Goal: Task Accomplishment & Management: Complete application form

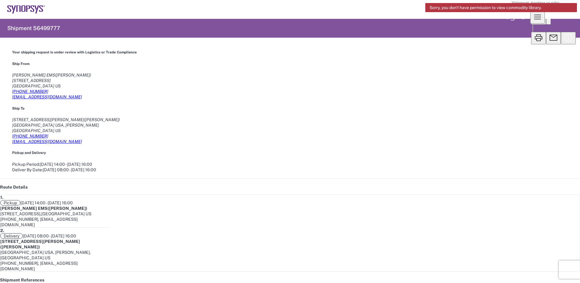
click at [548, 23] on icon "button" at bounding box center [548, 23] width 0 height 0
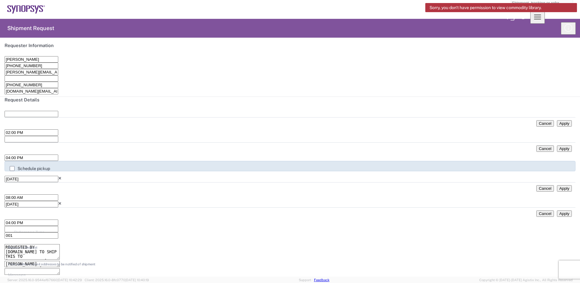
type input "[GEOGRAPHIC_DATA]"
type input "Department"
type input "[US_STATE]"
type input "Your Packaging"
type input "[GEOGRAPHIC_DATA]"
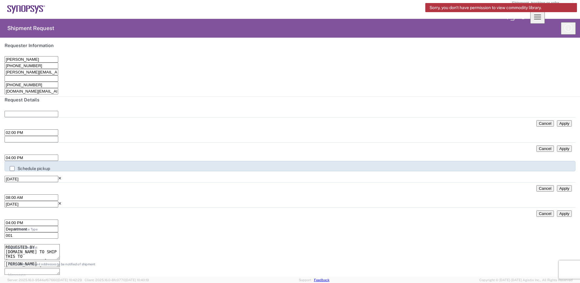
type input "[US_STATE]"
type input "1"
type input "6"
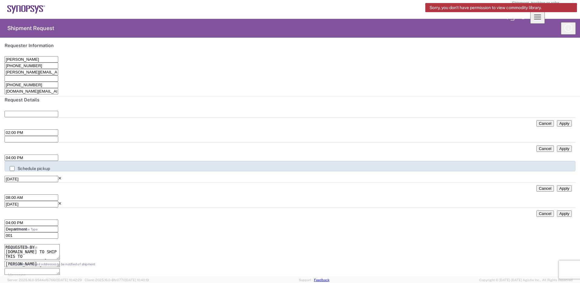
type input "1"
type input "4"
type input "3"
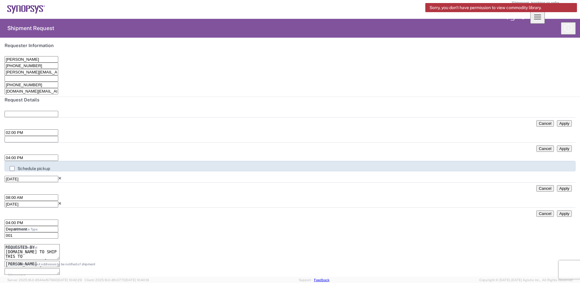
type input "0.7"
type input "lbs"
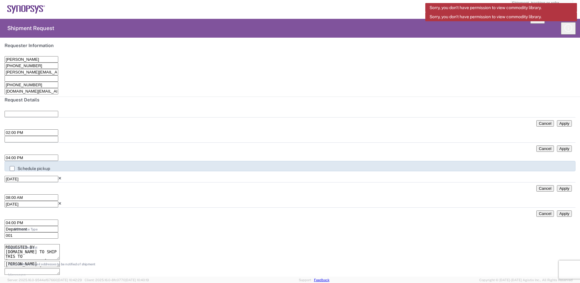
type input "SH100007992"
type input "3"
type input "568.83"
type input "10"
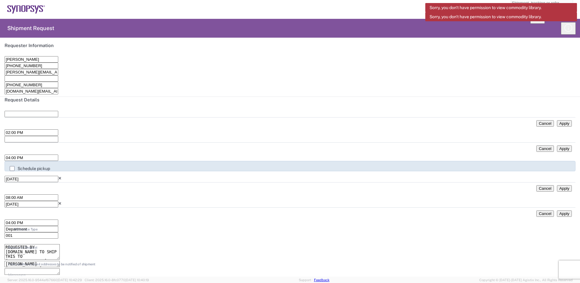
type input "5688.3"
type input "10"
type input "5"
type input "3504"
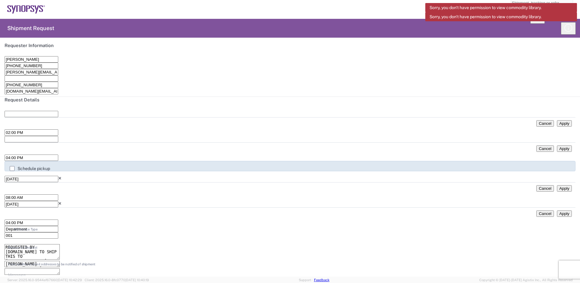
drag, startPoint x: 396, startPoint y: 53, endPoint x: 264, endPoint y: 49, distance: 132.3
paste textarea "SA3, CXL3.0, Packaged Product"
type textarea "SA3, CXL3.0, Packaged Product"
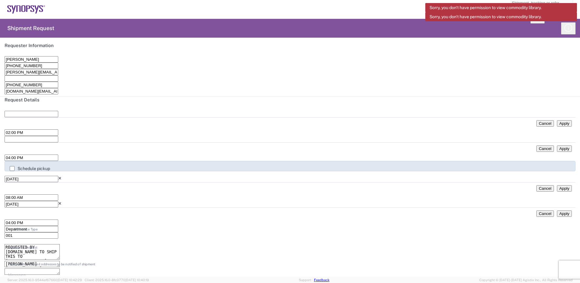
scroll to position [0, 0]
click at [58, 194] on input "08:00 AM" at bounding box center [32, 197] width 54 height 6
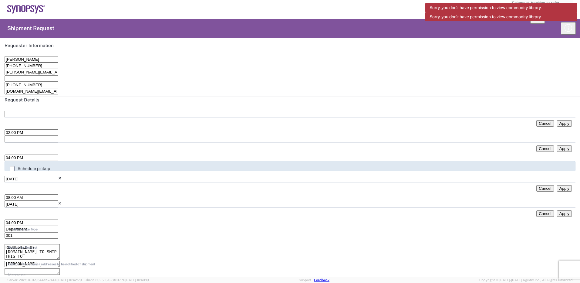
click at [5, 195] on icon at bounding box center [5, 197] width 0 height 5
type input "10:00am"
click at [58, 194] on input "09:07 AM" at bounding box center [32, 197] width 54 height 6
click at [58, 194] on input "10:07 AM" at bounding box center [32, 197] width 54 height 6
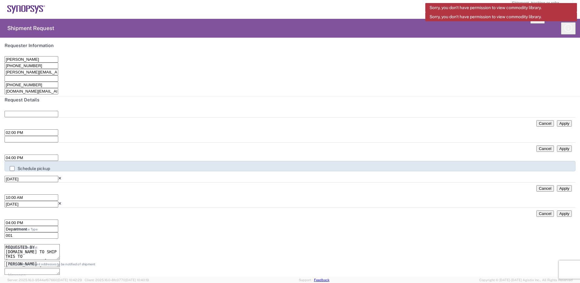
type input "10:00 AM"
click at [58, 219] on input "04:00 PM" at bounding box center [32, 222] width 54 height 6
type input "03:00 PM"
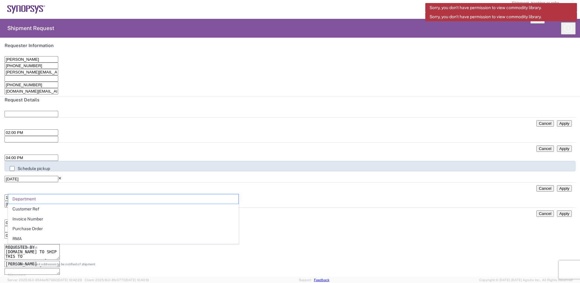
type input "Department"
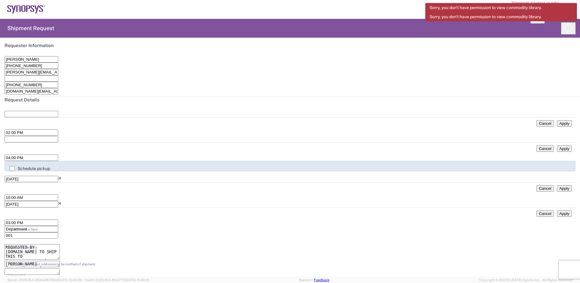
click at [44, 117] on input "text" at bounding box center [32, 114] width 54 height 6
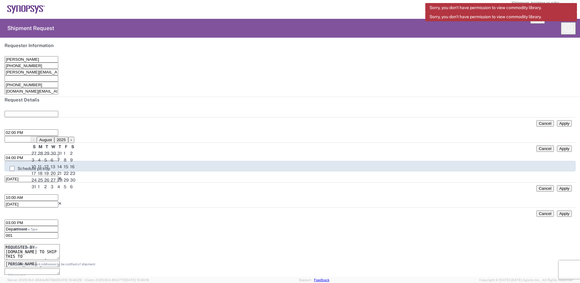
click at [68, 169] on span "15" at bounding box center [66, 166] width 5 height 5
type input "[DATE]"
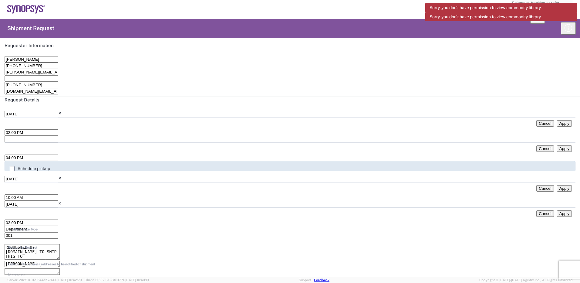
click at [5, 130] on icon at bounding box center [5, 132] width 0 height 5
click at [5, 131] on icon at bounding box center [5, 132] width 0 height 5
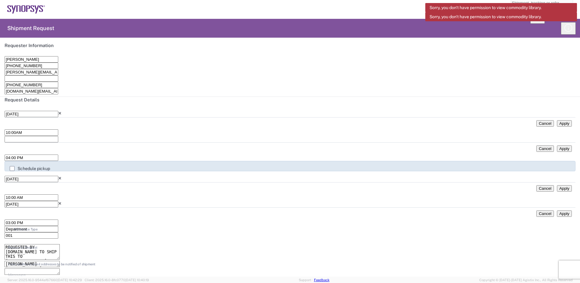
type input "10:00AM"
click at [5, 131] on icon at bounding box center [5, 132] width 0 height 5
type input "09:09 AM"
click at [5, 136] on icon at bounding box center [5, 138] width 0 height 5
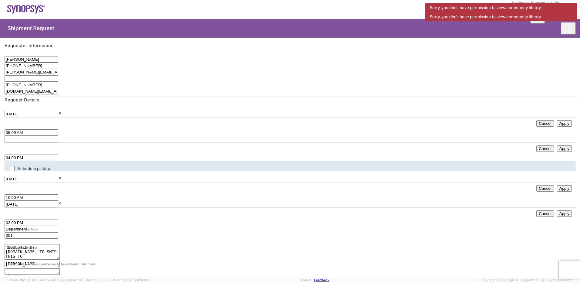
click at [5, 136] on icon at bounding box center [5, 138] width 0 height 5
click at [58, 136] on input "text" at bounding box center [32, 139] width 54 height 6
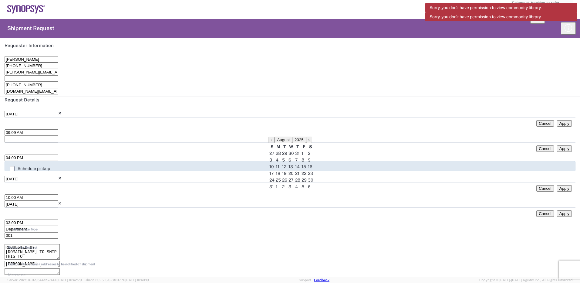
click at [306, 169] on span "15" at bounding box center [304, 166] width 5 height 5
type input "[DATE]"
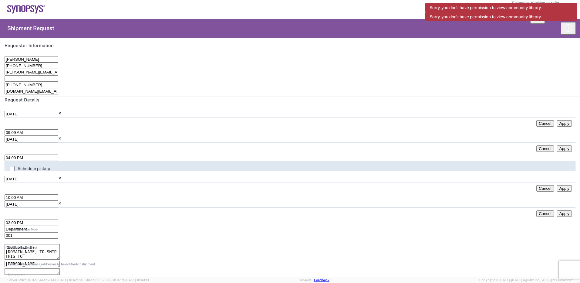
click at [5, 155] on icon at bounding box center [5, 157] width 0 height 5
click at [58, 154] on input "04:00 PM" at bounding box center [32, 157] width 54 height 6
type input "02:00 PM"
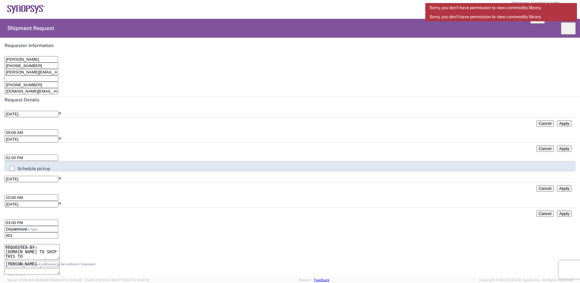
click at [5, 195] on icon at bounding box center [5, 197] width 0 height 5
type input "08:00 AM"
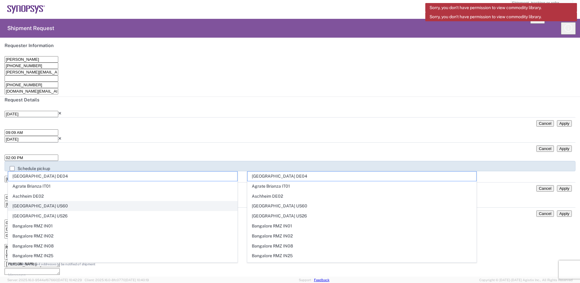
click at [190, 204] on span "[GEOGRAPHIC_DATA] US60" at bounding box center [122, 205] width 229 height 9
type input "[GEOGRAPHIC_DATA] US60"
type input "Synopsys Inc"
type input "[STREET_ADDRESS]"
type input "Suite 325"
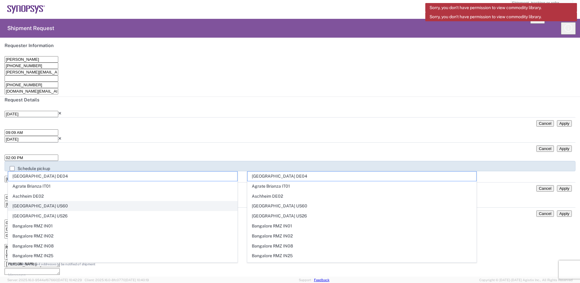
type input "[GEOGRAPHIC_DATA]"
type input "[US_STATE]"
type input "30326"
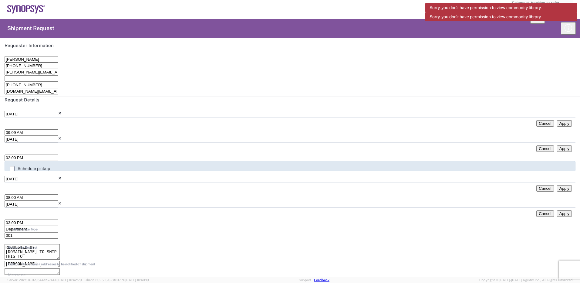
type input "4084257782"
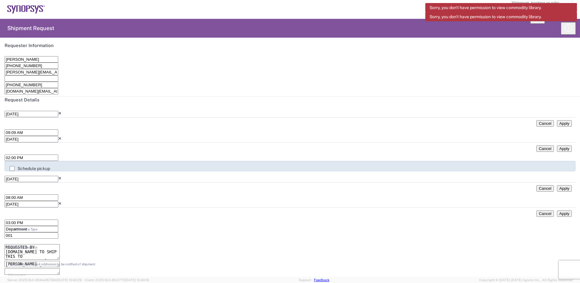
scroll to position [334, 0]
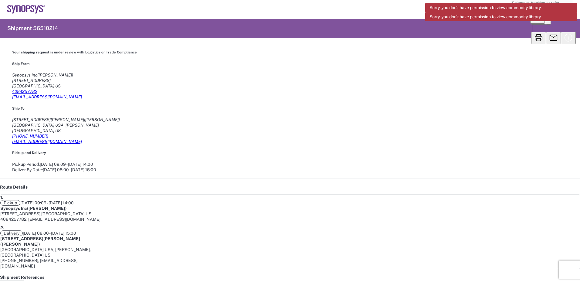
click at [42, 78] on div "[STREET_ADDRESS]" at bounding box center [290, 80] width 556 height 5
click at [39, 78] on div "[STREET_ADDRESS]" at bounding box center [290, 80] width 556 height 5
click at [20, 200] on span "Pickup" at bounding box center [10, 202] width 20 height 5
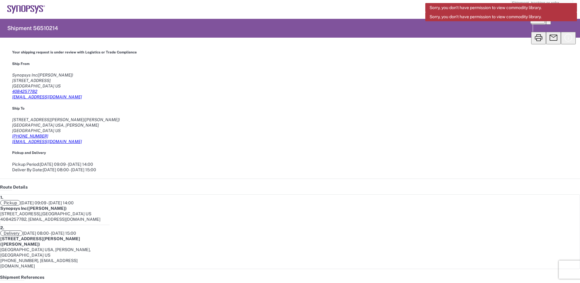
click at [546, 20] on icon at bounding box center [546, 18] width 0 height 4
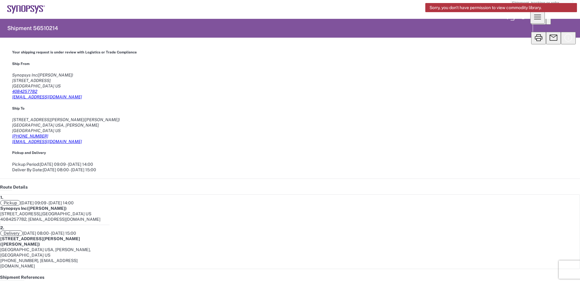
click at [546, 7] on icon at bounding box center [546, 9] width 0 height 4
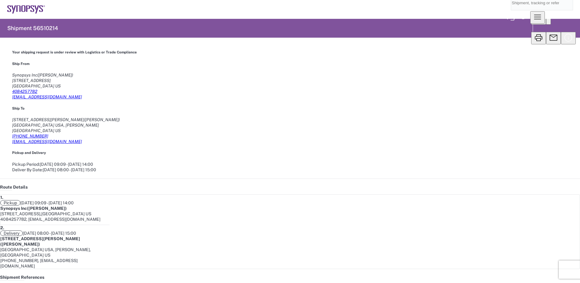
click at [548, 23] on icon "button" at bounding box center [548, 23] width 0 height 0
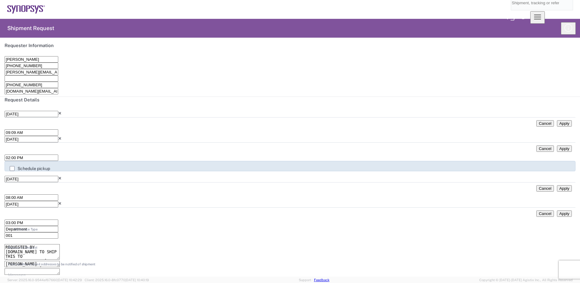
type input "[US_STATE]"
type input "Your Packaging"
drag, startPoint x: 46, startPoint y: 95, endPoint x: -30, endPoint y: 94, distance: 75.8
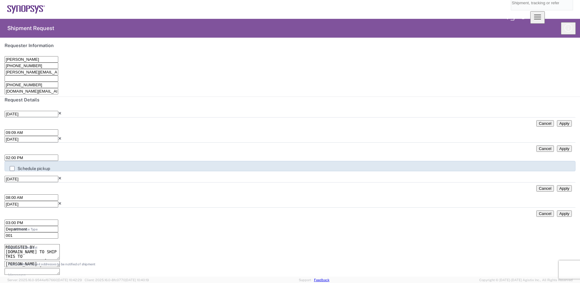
click at [0, 94] on html "Shipment request Shipment tracking Employee non-product shipment request My shi…" at bounding box center [290, 141] width 580 height 283
type input "[PERSON_NAME] EMS"
type input "[STREET_ADDRESS]"
type input "[GEOGRAPHIC_DATA][PERSON_NAME]"
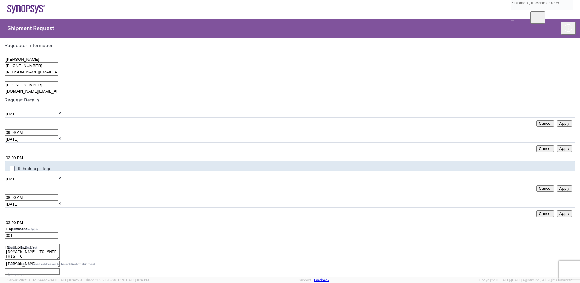
type input "[US_STATE]"
type input "95131"
click at [58, 154] on input "02:00 PM" at bounding box center [32, 157] width 54 height 6
type input "03:00 PM"
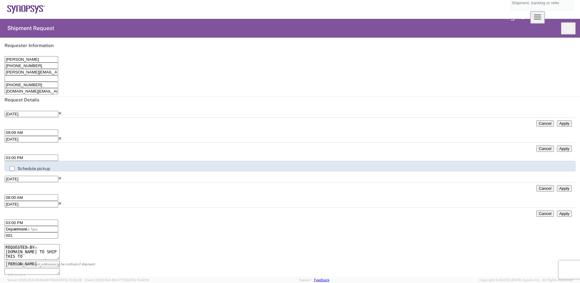
scroll to position [219, 0]
drag, startPoint x: 36, startPoint y: 212, endPoint x: 5, endPoint y: 209, distance: 31.6
type input "[PERSON_NAME]"
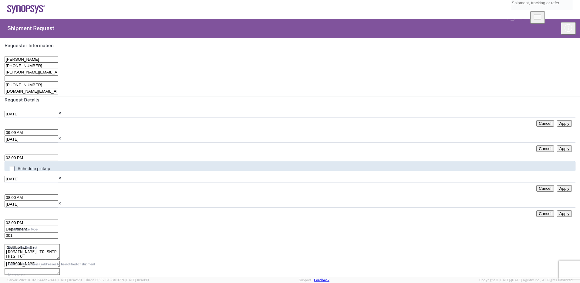
type input "4084257782"
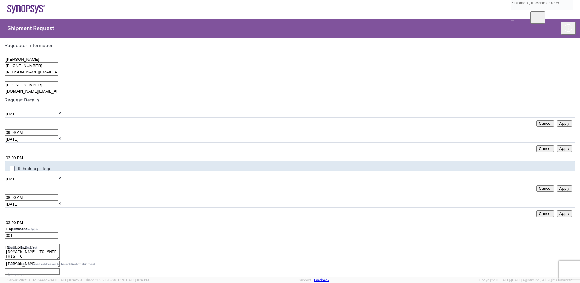
scroll to position [280, 0]
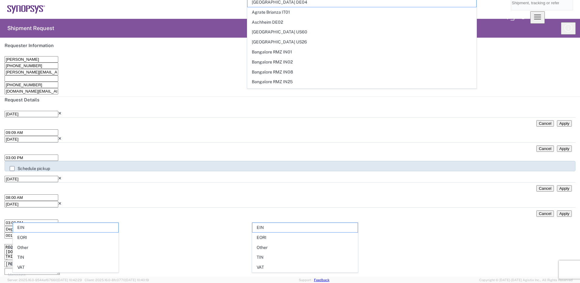
drag, startPoint x: 62, startPoint y: 185, endPoint x: 7, endPoint y: 178, distance: 55.4
type input "[EMAIL_ADDRESS][DOMAIN_NAME]"
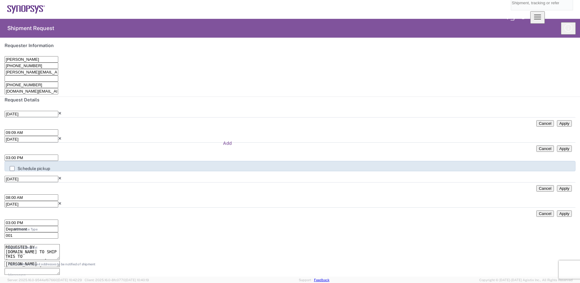
scroll to position [341, 0]
type input "g"
click at [60, 261] on textarea "[PERSON_NAME][EMAIL_ADDRESS][PERSON_NAME][DOMAIN_NAME], [PERSON_NAME][EMAIL_ADD…" at bounding box center [32, 264] width 55 height 6
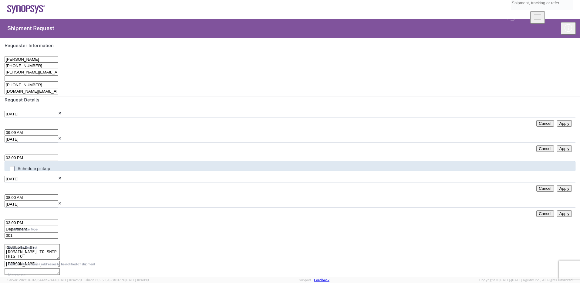
click at [60, 261] on textarea "[PERSON_NAME][EMAIL_ADDRESS][PERSON_NAME][DOMAIN_NAME], [PERSON_NAME][EMAIL_ADD…" at bounding box center [32, 264] width 55 height 6
type textarea "[PERSON_NAME][EMAIL_ADDRESS][PERSON_NAME][DOMAIN_NAME], [PERSON_NAME][DOMAIN_NA…"
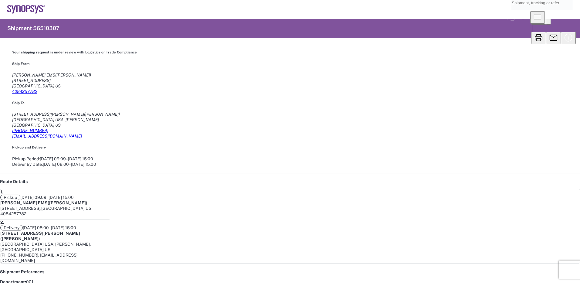
click at [0, 179] on icon at bounding box center [0, 181] width 0 height 5
